Goal: Find specific page/section: Find specific page/section

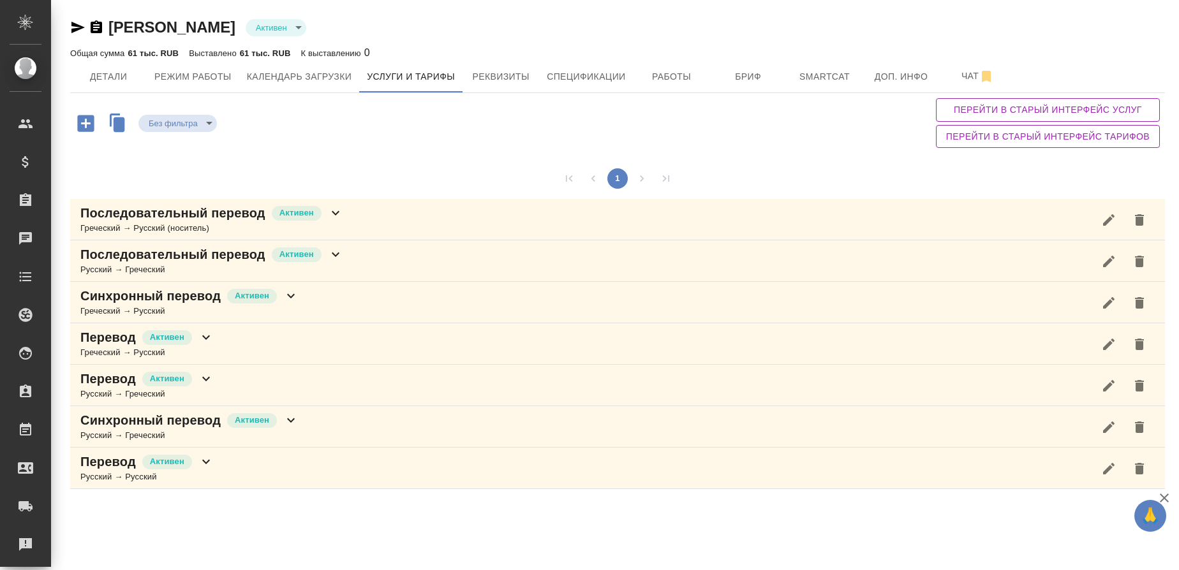
click at [99, 357] on div "Греческий → Русский" at bounding box center [146, 352] width 133 height 13
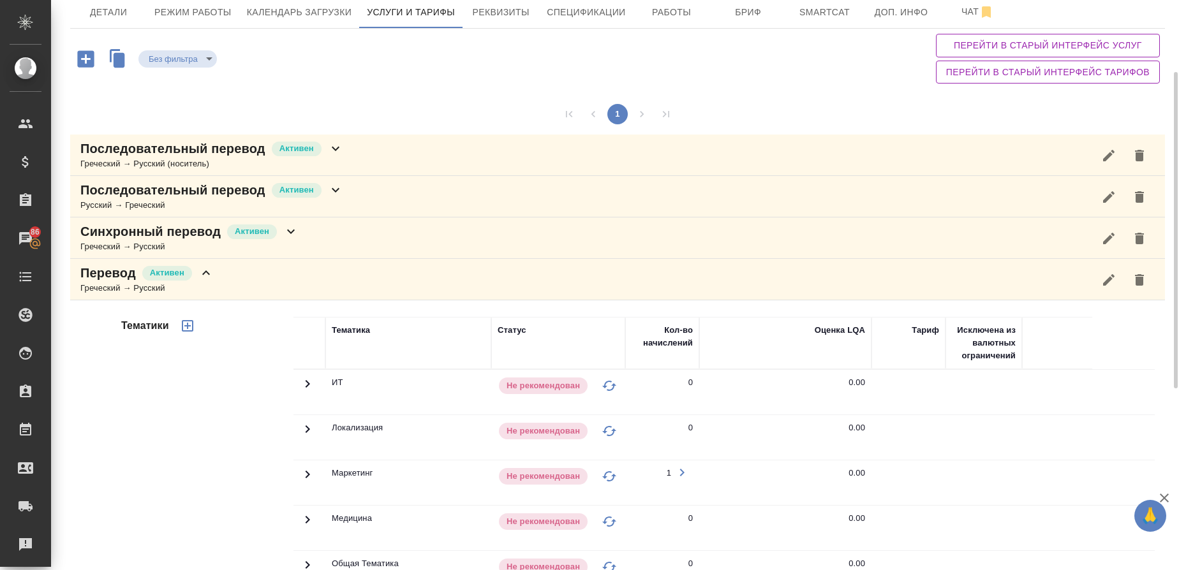
scroll to position [34, 0]
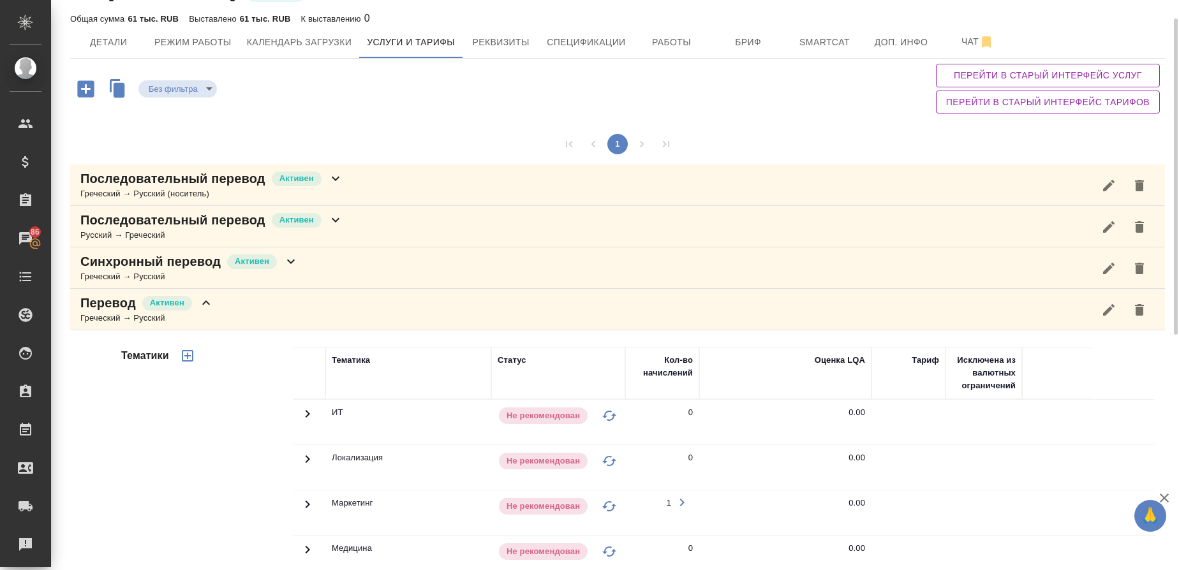
click at [94, 311] on p "Перевод" at bounding box center [108, 303] width 56 height 18
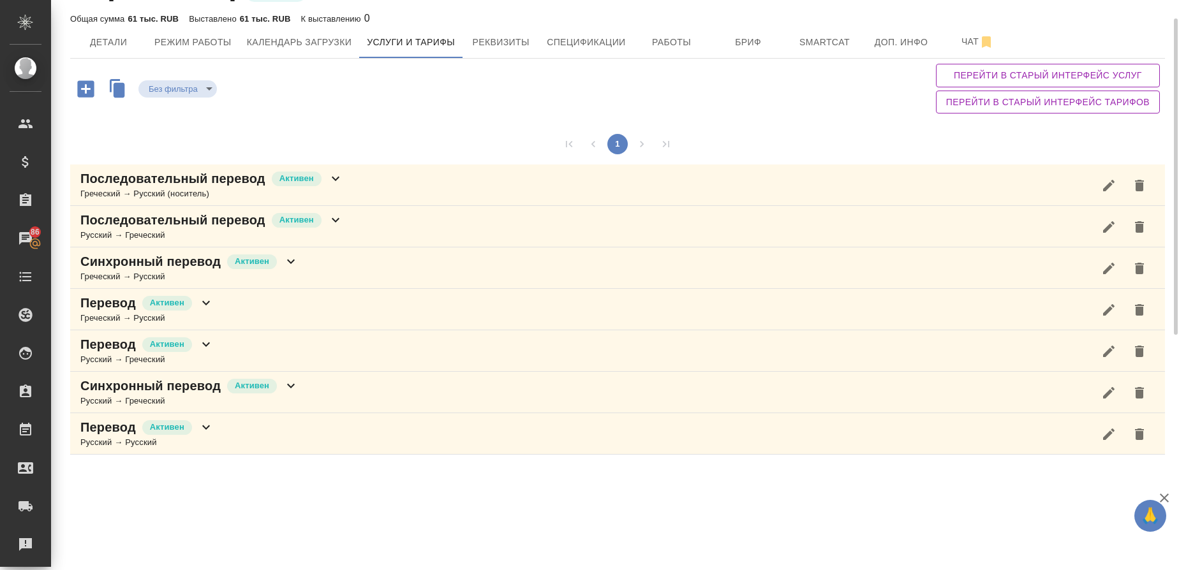
click at [101, 351] on p "Перевод" at bounding box center [108, 345] width 56 height 18
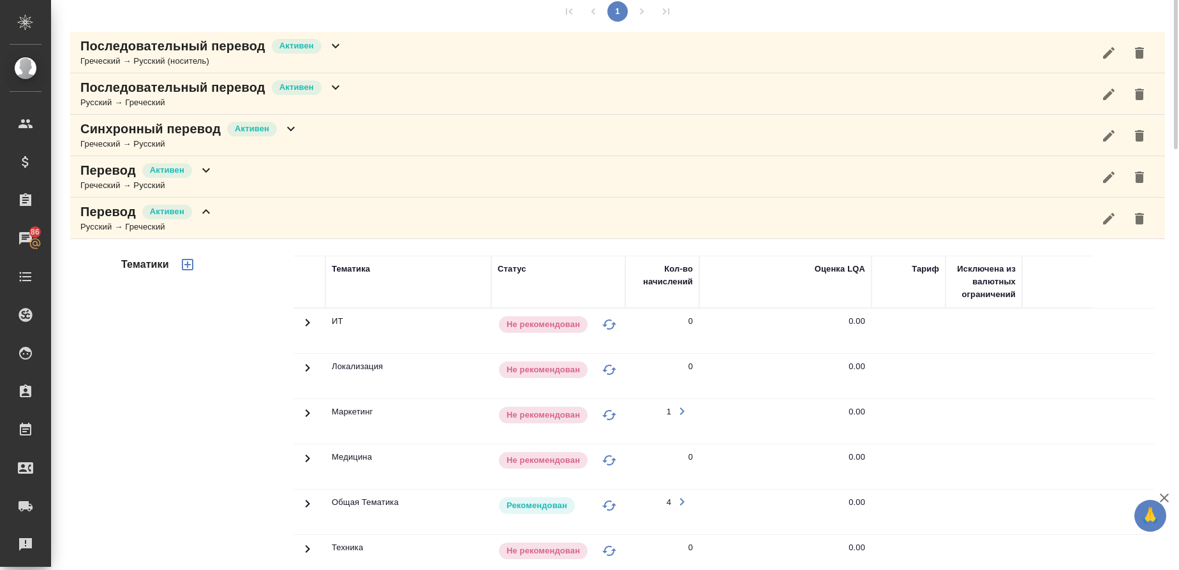
scroll to position [0, 0]
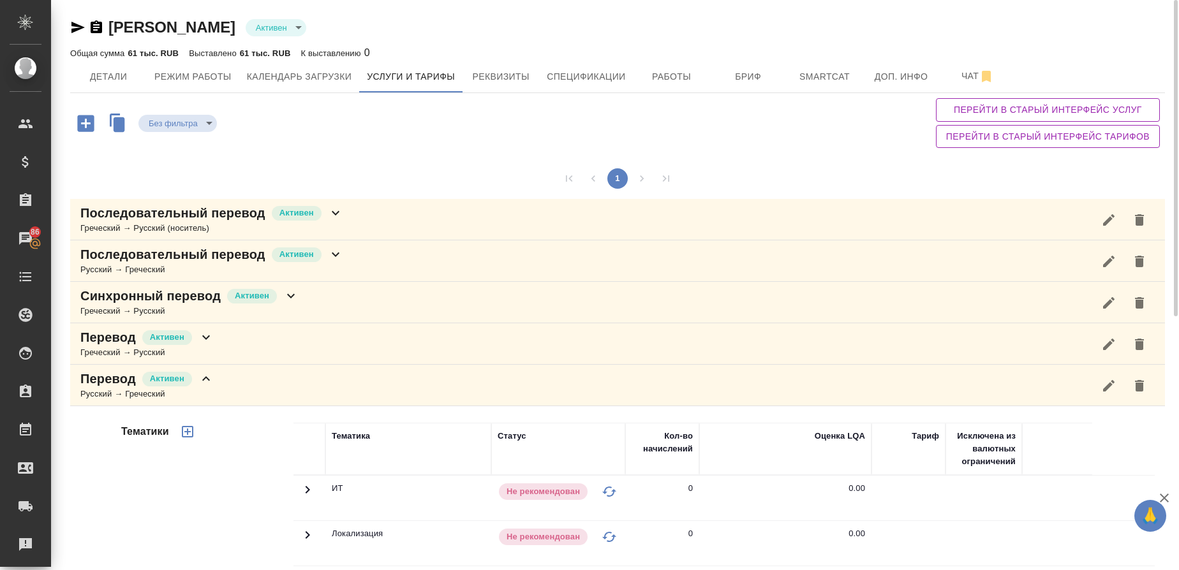
click at [103, 385] on p "Перевод" at bounding box center [108, 379] width 56 height 18
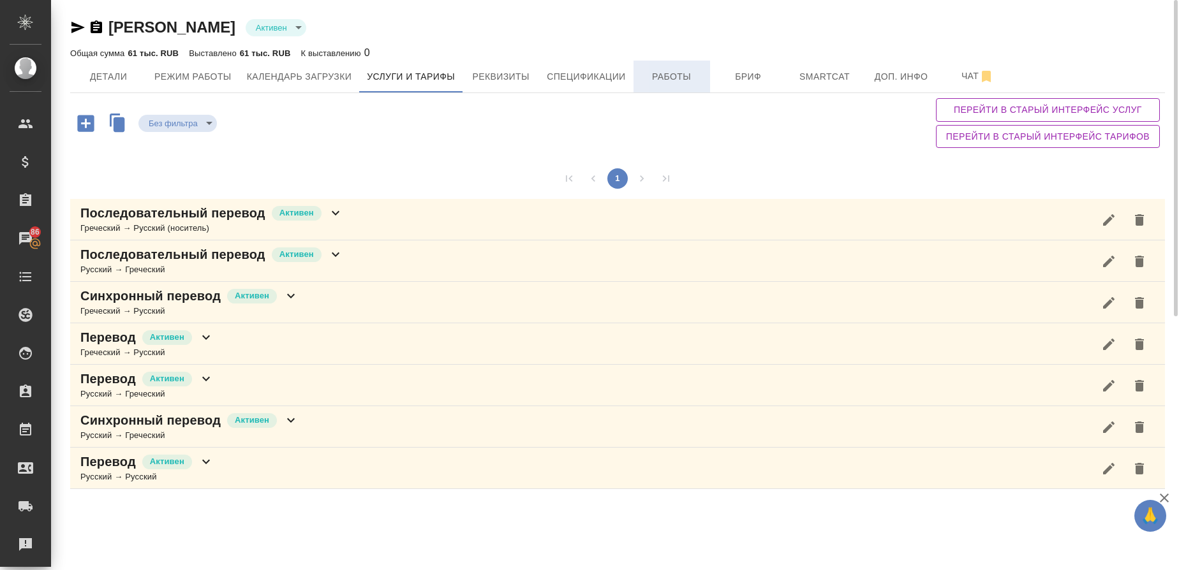
click at [686, 74] on span "Работы" at bounding box center [671, 77] width 61 height 16
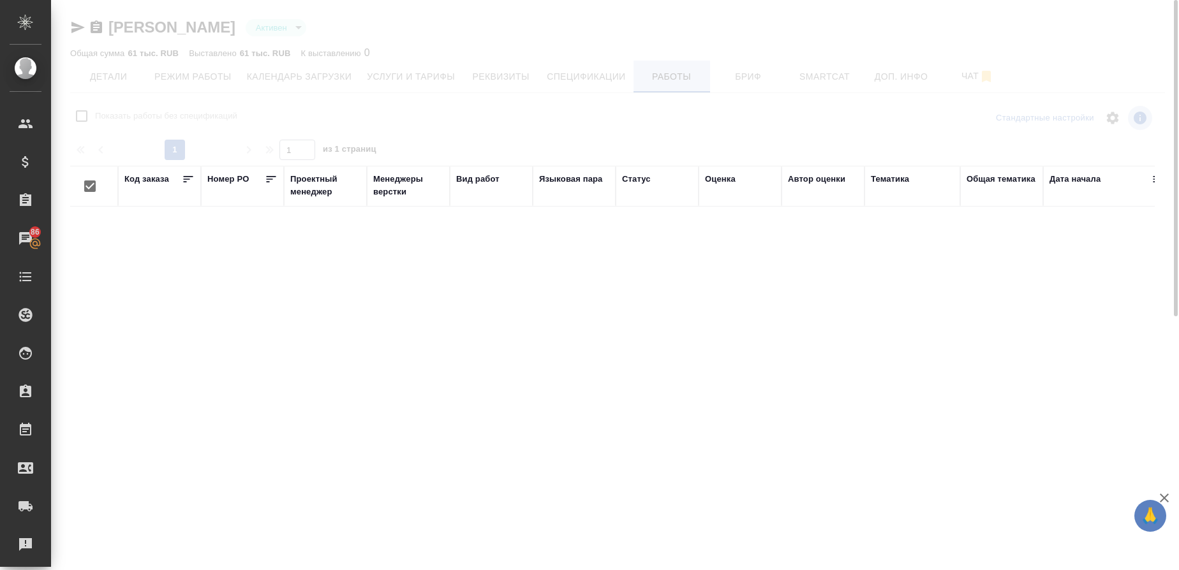
checkbox input "false"
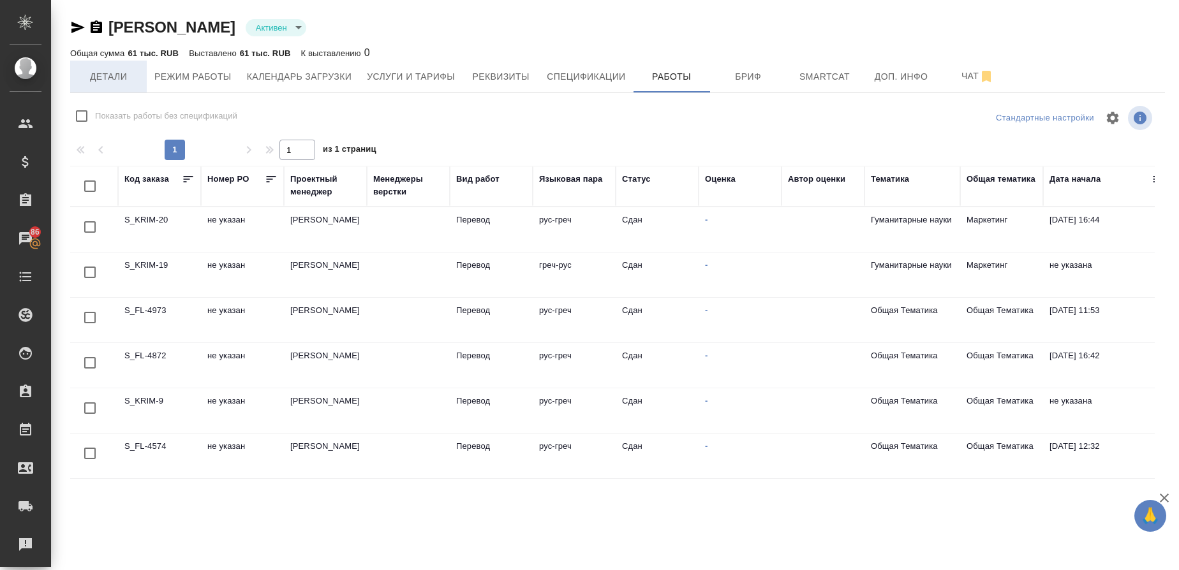
click at [96, 82] on span "Детали" at bounding box center [108, 77] width 61 height 16
